Goal: Task Accomplishment & Management: Manage account settings

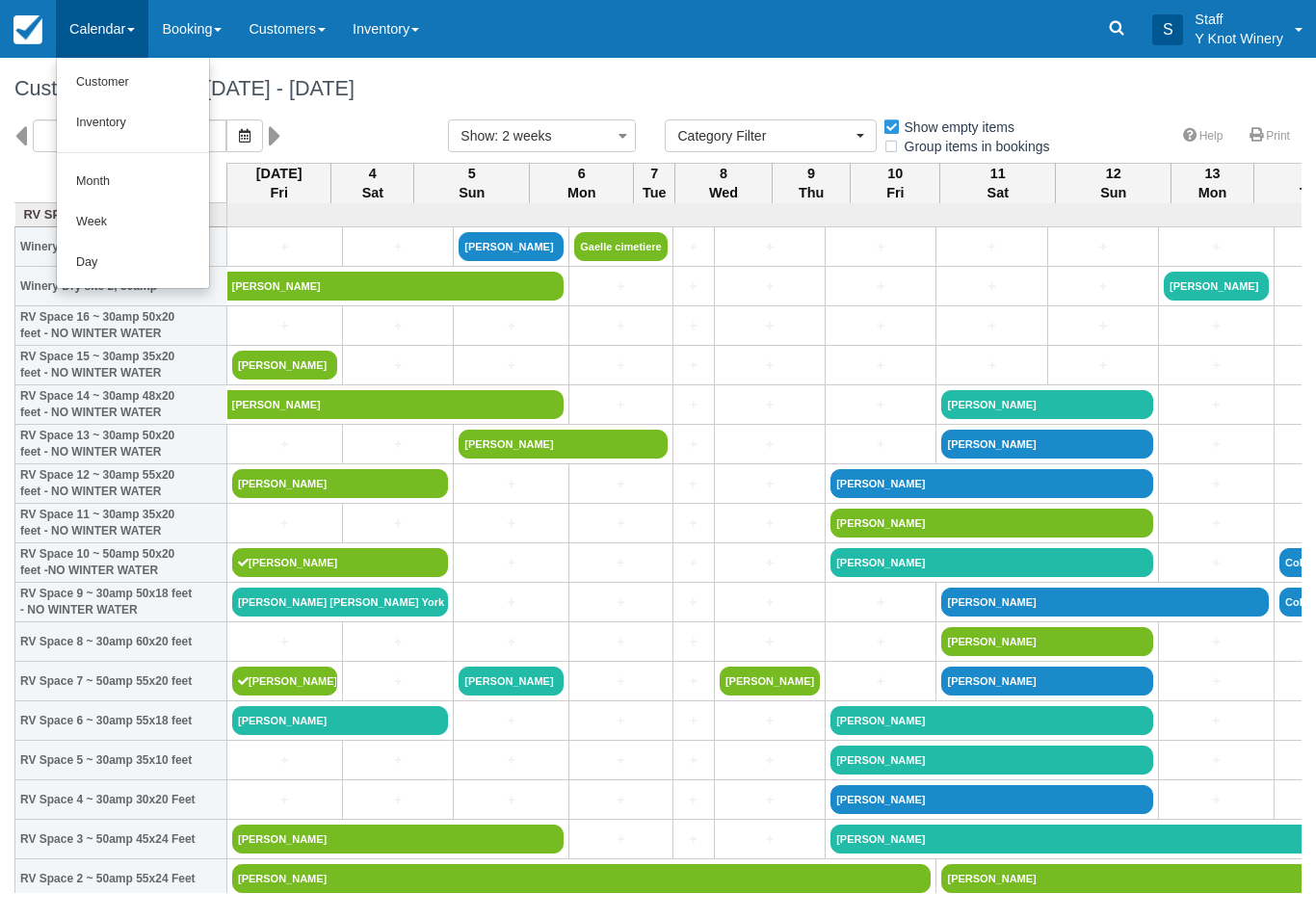
select select
click at [97, 88] on link "Customer" at bounding box center [133, 83] width 152 height 41
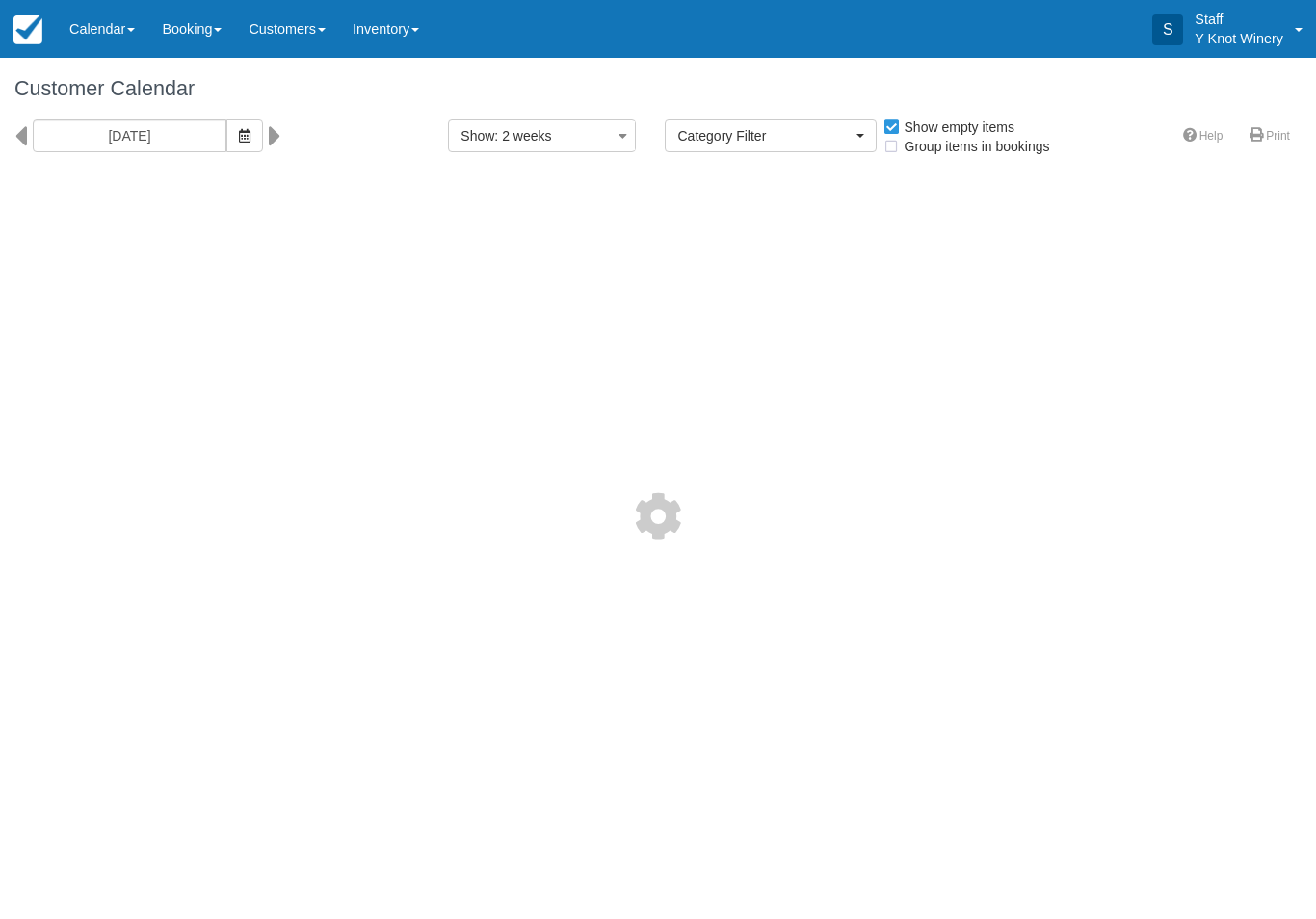
select select
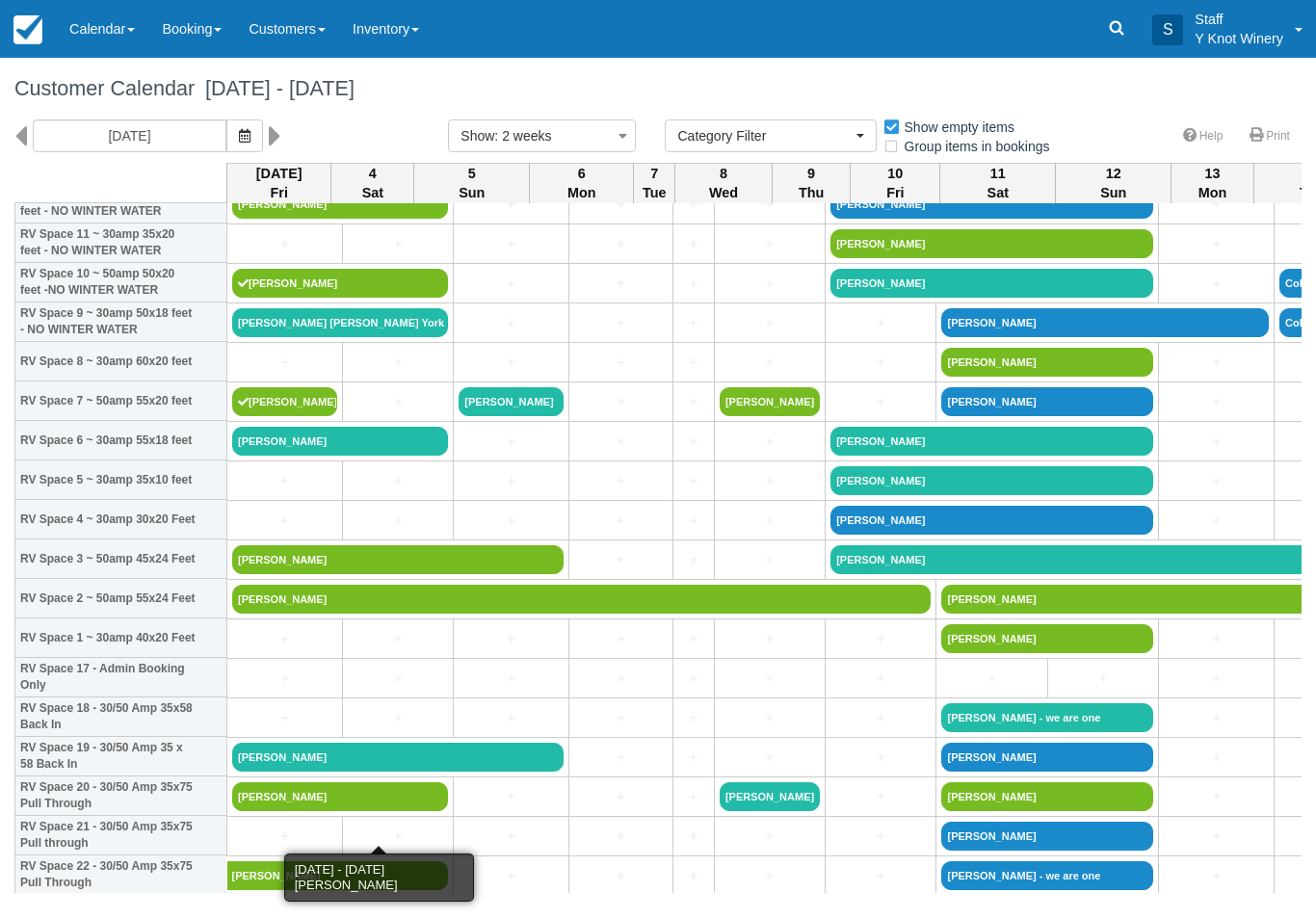
scroll to position [282, 0]
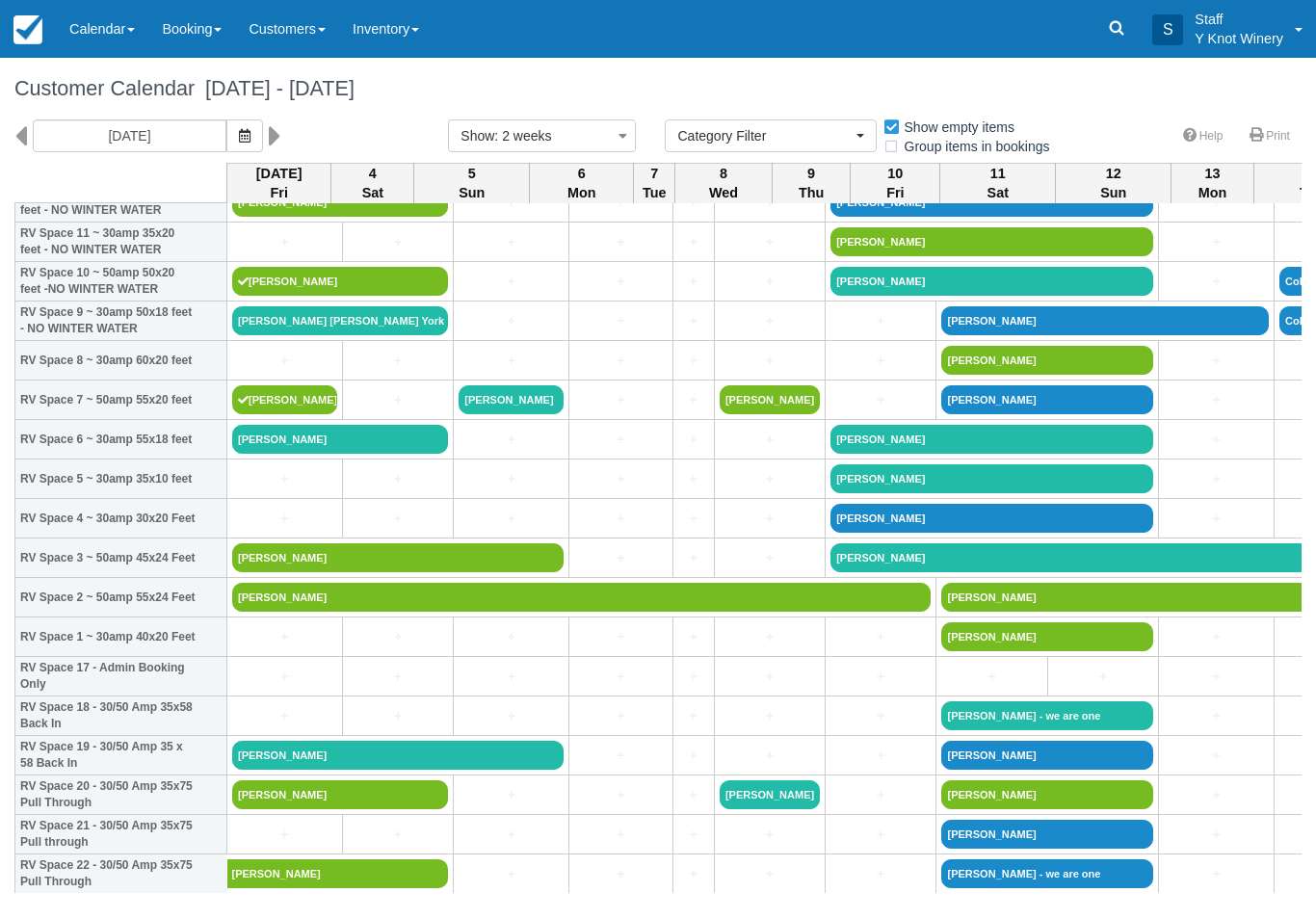
click at [522, 611] on link "[PERSON_NAME]" at bounding box center [582, 597] width 699 height 29
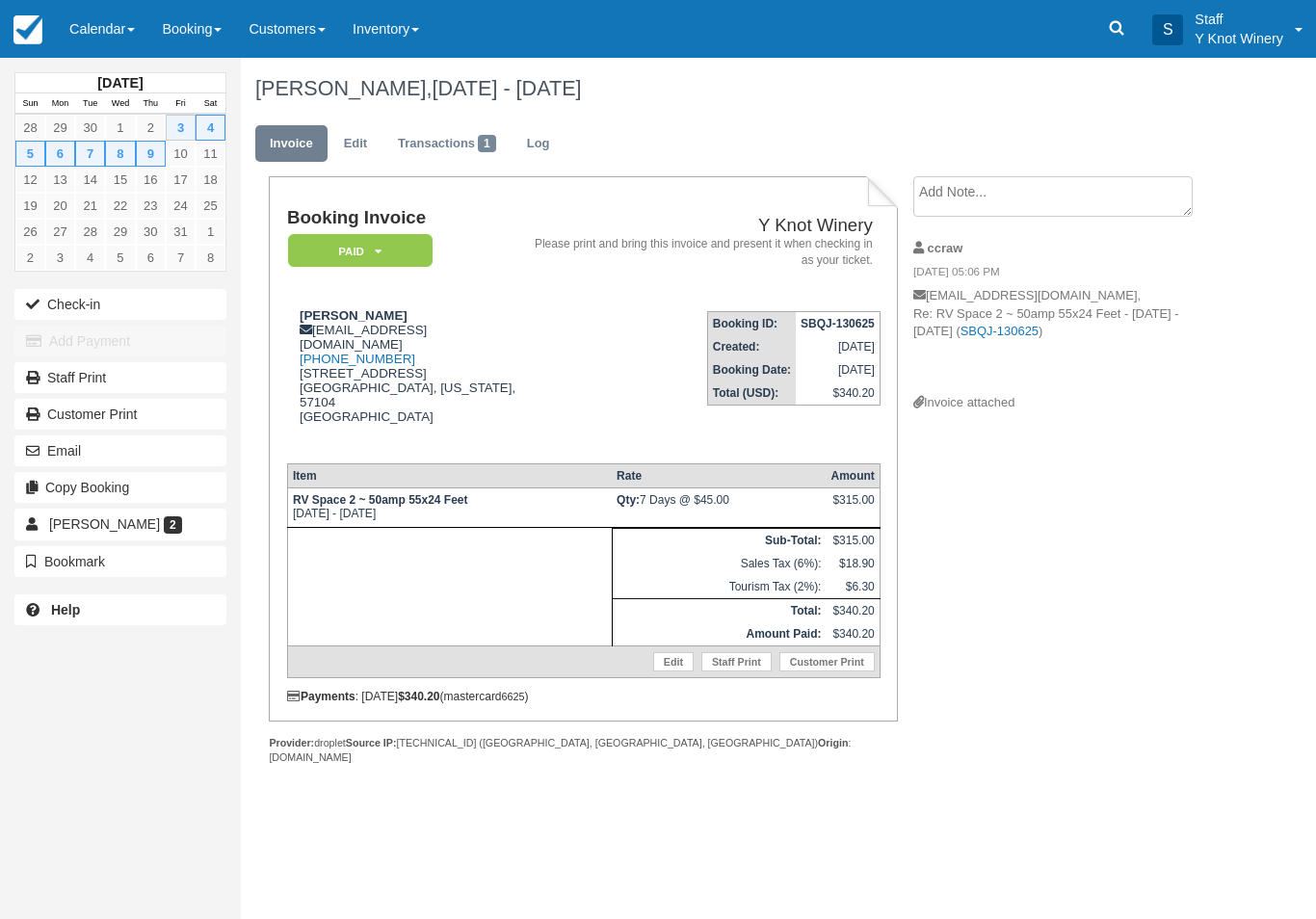
click at [75, 306] on button "Check-in" at bounding box center [120, 305] width 212 height 31
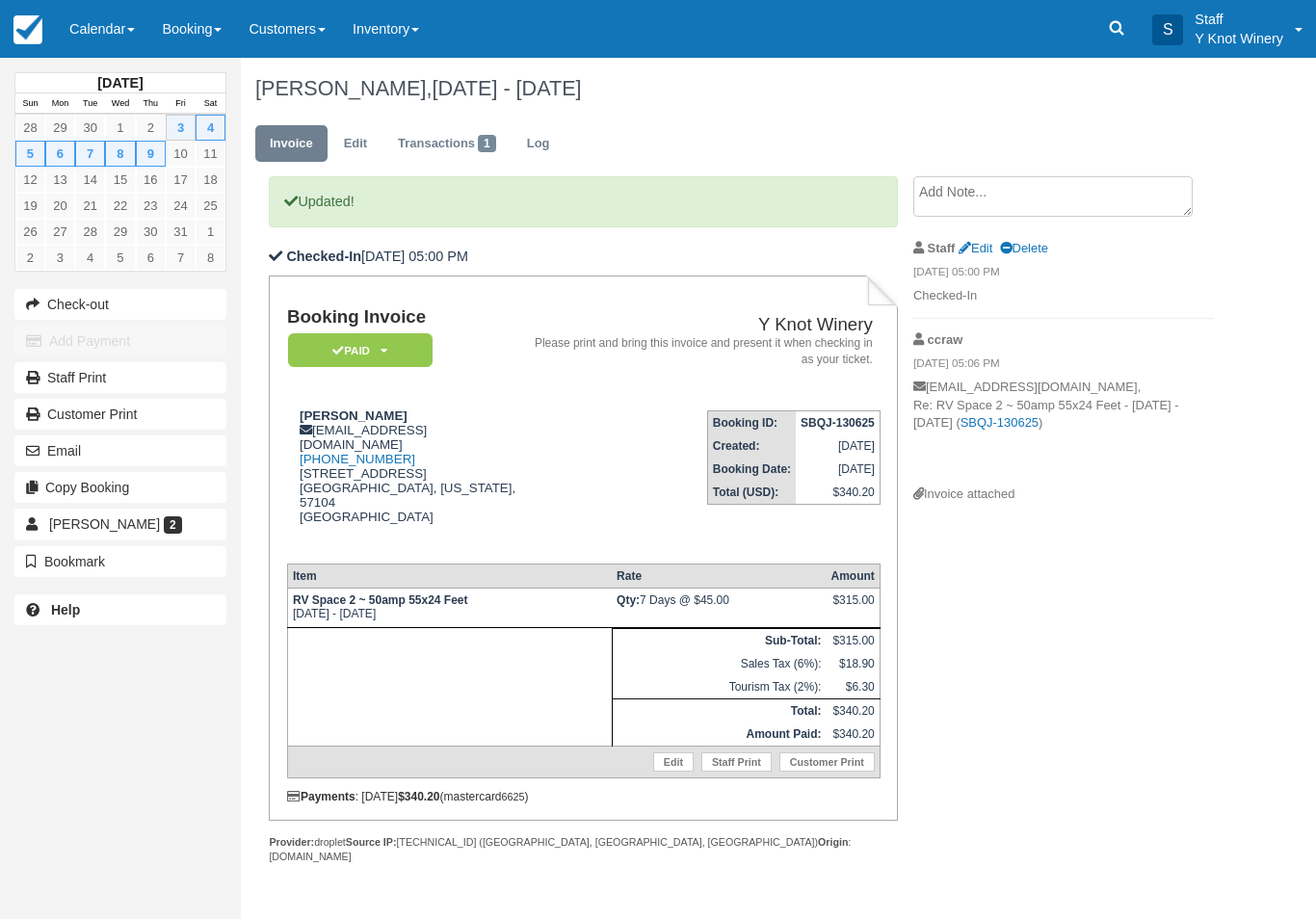
click at [111, 36] on link "Calendar" at bounding box center [103, 29] width 93 height 58
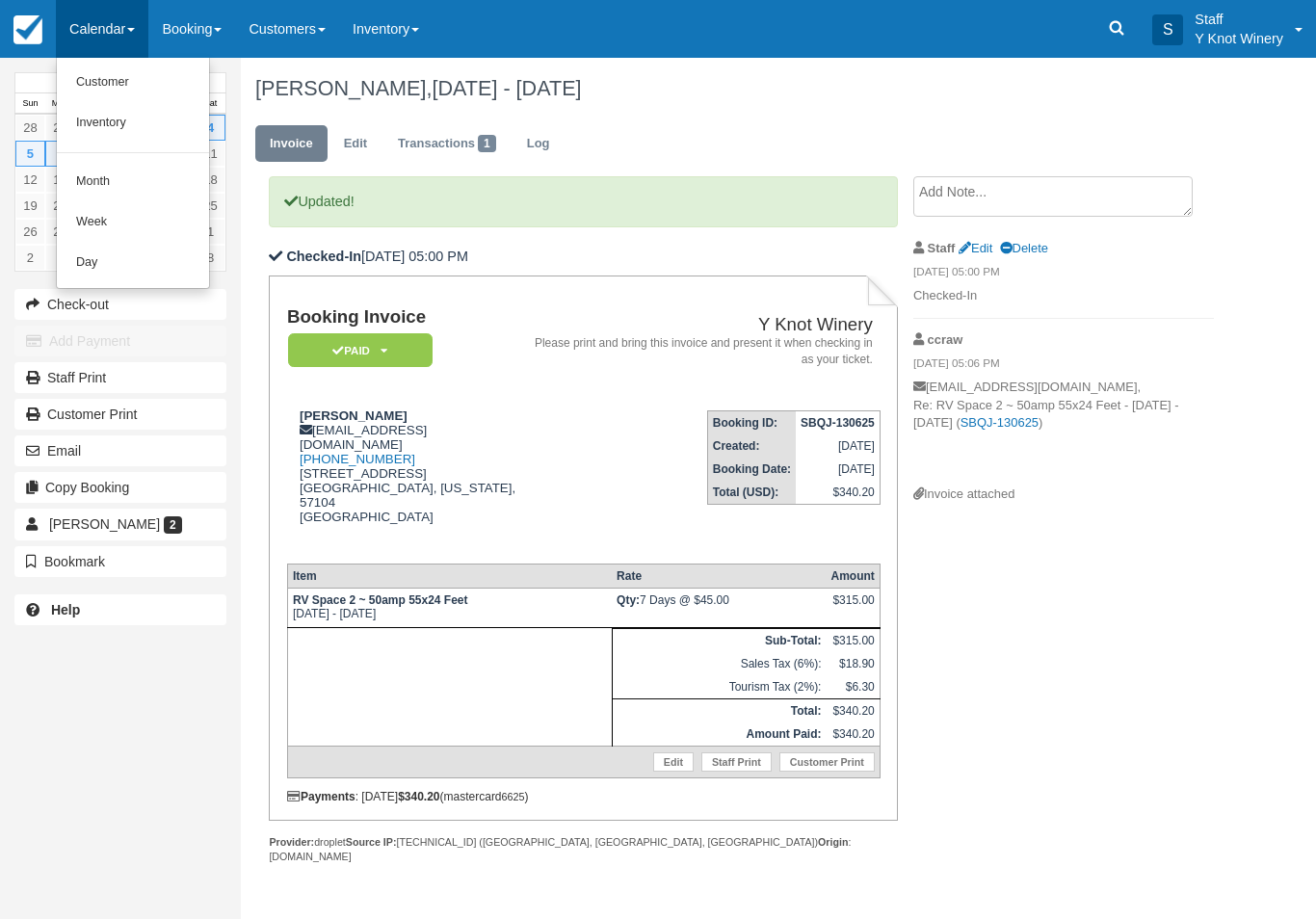
click at [94, 69] on link "Customer" at bounding box center [133, 83] width 152 height 41
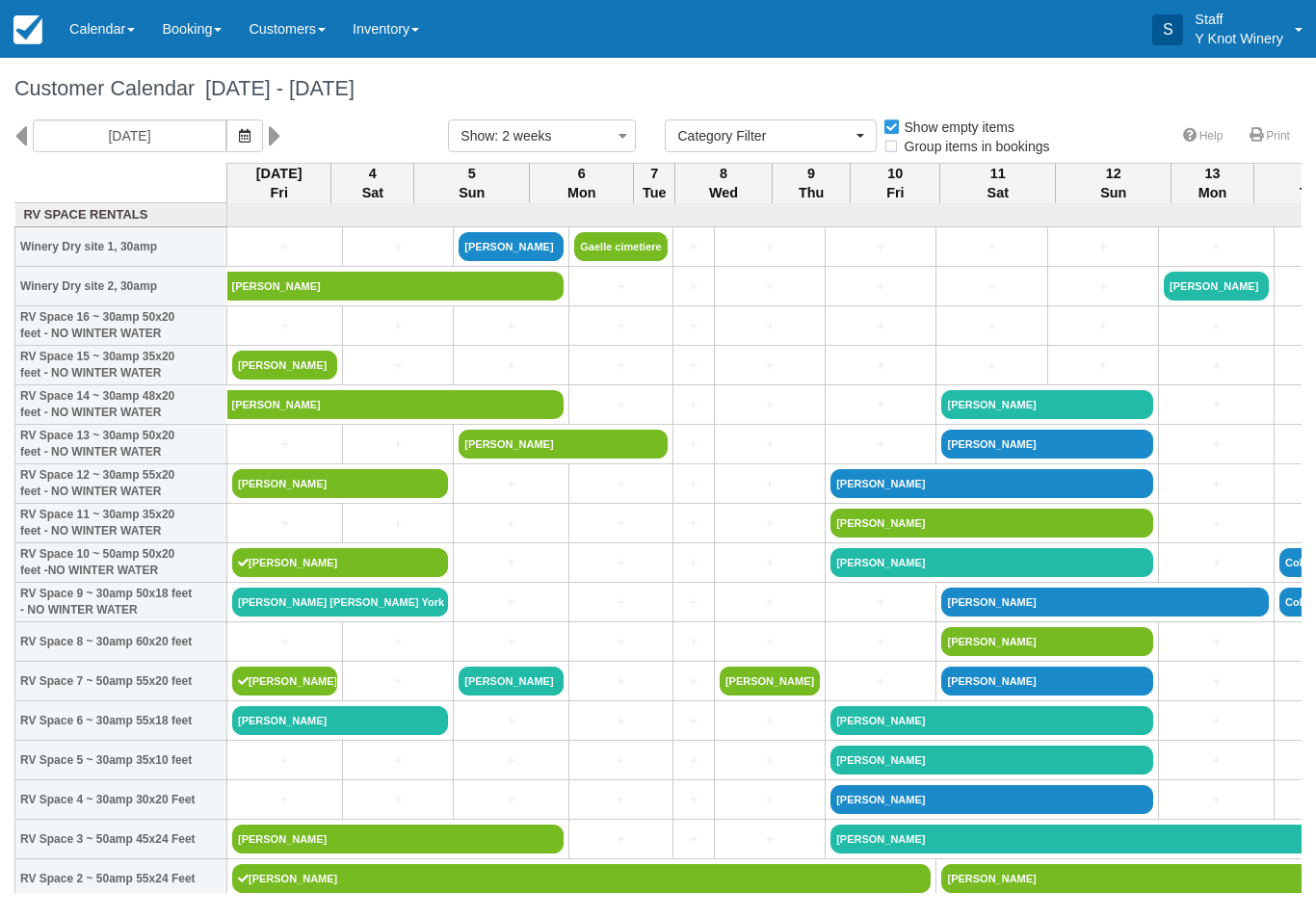
select select
